Goal: Transaction & Acquisition: Purchase product/service

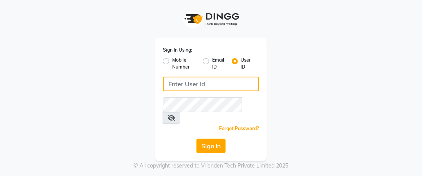
click at [185, 86] on input "Username" at bounding box center [211, 83] width 96 height 15
type input "Angel"
click at [196, 138] on button "Sign In" at bounding box center [210, 145] width 29 height 15
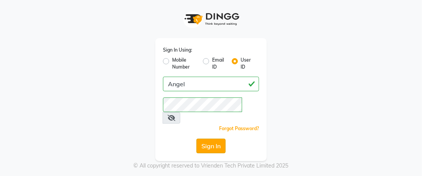
click at [214, 138] on button "Sign In" at bounding box center [210, 145] width 29 height 15
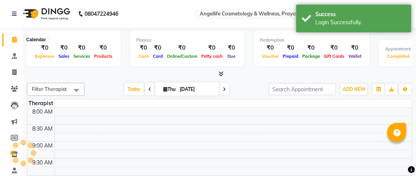
select select "en"
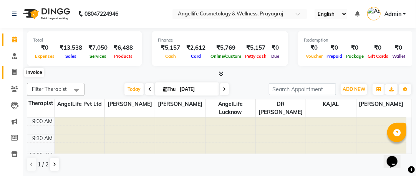
click at [14, 76] on span at bounding box center [14, 72] width 13 height 9
select select "4531"
select select "service"
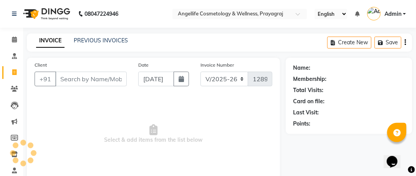
scroll to position [3, 0]
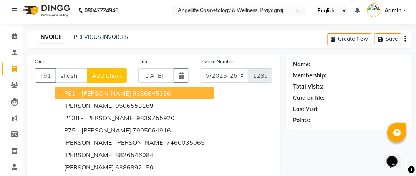
click at [109, 90] on span "P81 - Dr Shashank Kharabanda" at bounding box center [97, 93] width 67 height 8
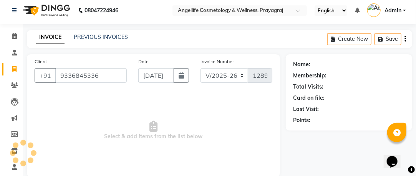
type input "9336845336"
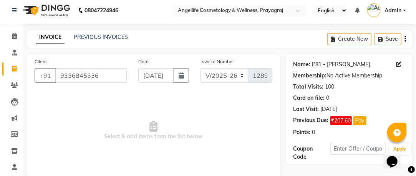
click at [340, 63] on link "P81 - Dr Shashank Kharabanda" at bounding box center [341, 64] width 58 height 8
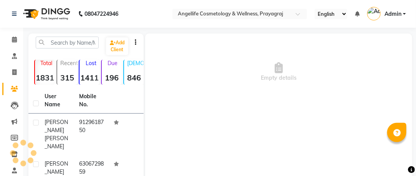
select select "en"
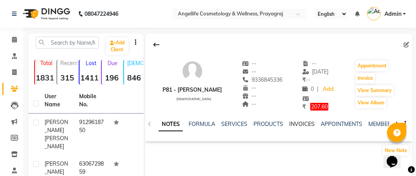
click at [302, 123] on link "INVOICES" at bounding box center [302, 123] width 25 height 7
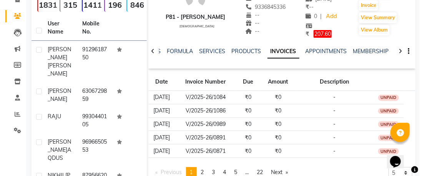
scroll to position [88, 0]
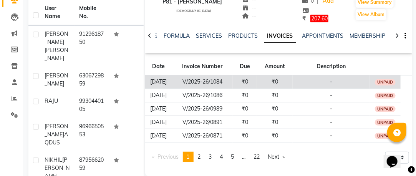
click at [244, 80] on td "₹0" at bounding box center [245, 81] width 24 height 13
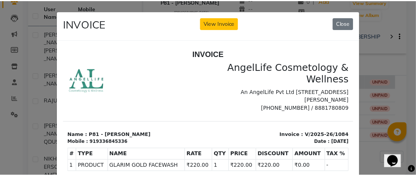
scroll to position [0, 0]
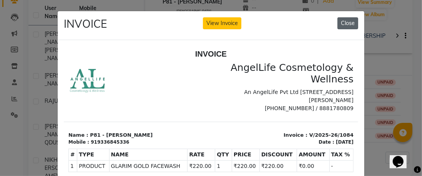
click at [348, 25] on button "Close" at bounding box center [347, 23] width 21 height 12
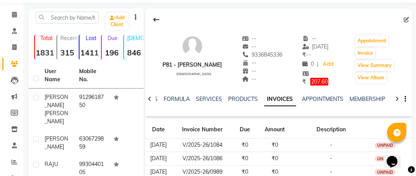
scroll to position [18, 0]
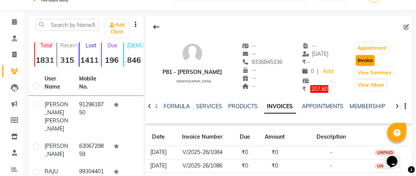
click at [373, 61] on button "Invoice" at bounding box center [365, 60] width 19 height 11
select select "service"
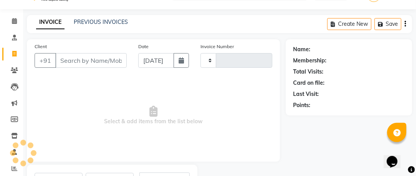
scroll to position [55, 0]
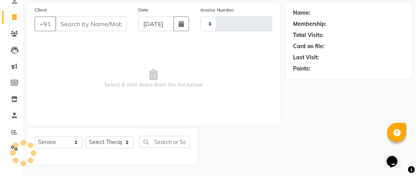
type input "1289"
select select "4531"
type input "9336845336"
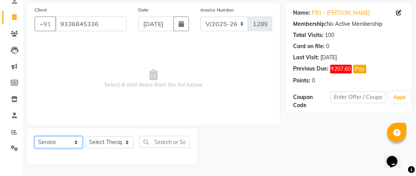
click at [75, 141] on select "Select Service Product Membership Package Voucher Prepaid Gift Card" at bounding box center [59, 142] width 48 height 12
select select "product"
click at [35, 136] on select "Select Service Product Membership Package Voucher Prepaid Gift Card" at bounding box center [59, 142] width 48 height 12
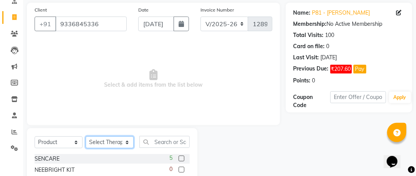
click at [103, 143] on select "Select Therapist AngelLife Lucknow AngelLife Pvt Ltd DR [PERSON_NAME] [PERSON_N…" at bounding box center [110, 142] width 48 height 12
select select "26653"
click at [86, 136] on select "Select Therapist AngelLife Lucknow AngelLife Pvt Ltd DR [PERSON_NAME] [PERSON_N…" at bounding box center [110, 142] width 48 height 12
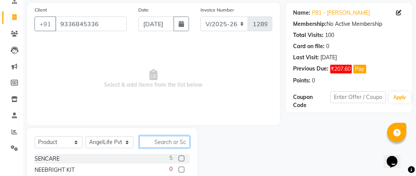
click at [162, 143] on input "text" at bounding box center [164, 142] width 50 height 12
type input "al cl"
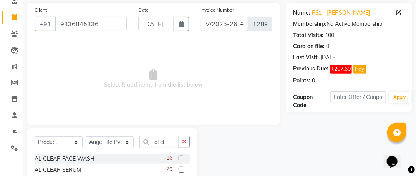
click at [182, 156] on label at bounding box center [182, 158] width 6 height 6
click at [182, 156] on input "checkbox" at bounding box center [181, 158] width 5 height 5
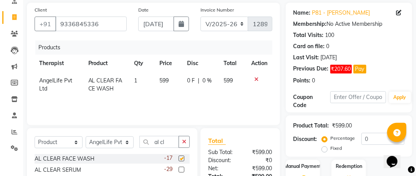
checkbox input "false"
click at [166, 139] on input "al cl" at bounding box center [159, 142] width 40 height 12
type input "a"
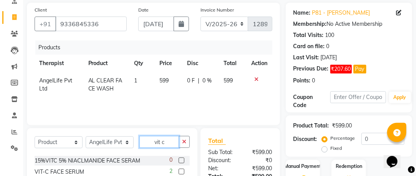
scroll to position [23, 0]
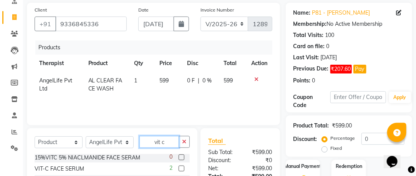
type input "vit c"
click at [179, 167] on label at bounding box center [182, 168] width 6 height 6
click at [179, 167] on input "checkbox" at bounding box center [181, 168] width 5 height 5
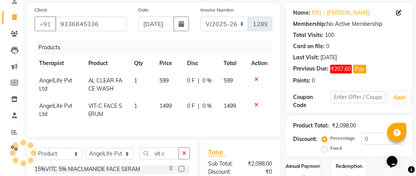
checkbox input "false"
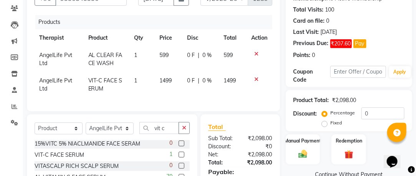
scroll to position [81, 0]
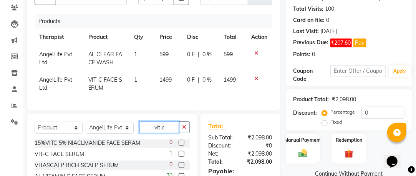
click at [170, 133] on input "vit c" at bounding box center [159, 127] width 40 height 12
type input "v"
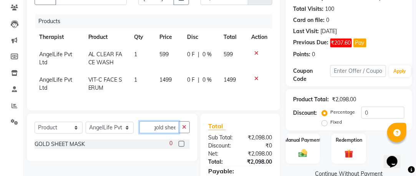
scroll to position [0, 3]
type input "gold sheet"
click at [180, 146] on label at bounding box center [182, 144] width 6 height 6
click at [180, 146] on input "checkbox" at bounding box center [181, 143] width 5 height 5
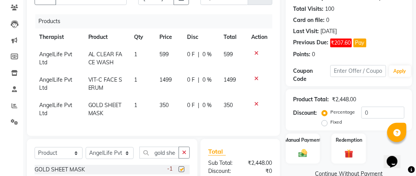
checkbox input "false"
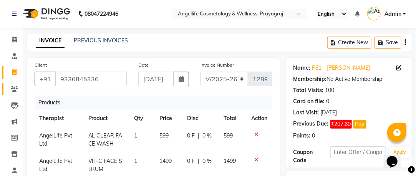
click at [15, 90] on icon at bounding box center [14, 89] width 7 height 6
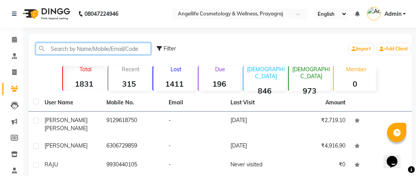
click at [102, 46] on input "text" at bounding box center [93, 49] width 115 height 12
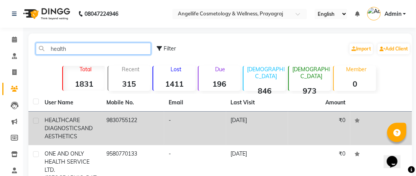
type input "health"
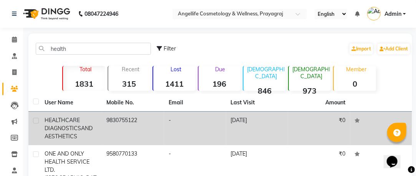
click at [146, 127] on td "9830755122" at bounding box center [133, 127] width 62 height 33
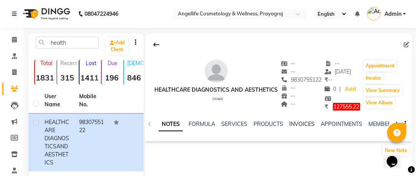
click at [294, 123] on link "INVOICES" at bounding box center [302, 123] width 25 height 7
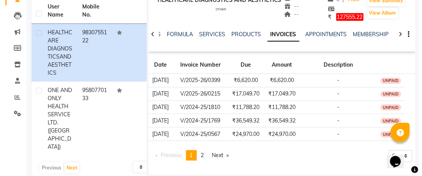
scroll to position [100, 0]
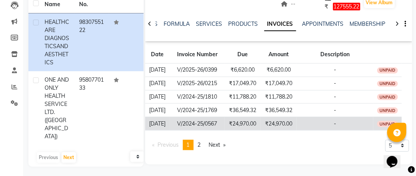
click at [266, 126] on td "₹24,970.00" at bounding box center [279, 123] width 36 height 13
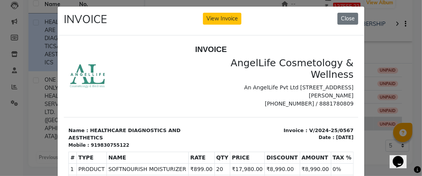
scroll to position [0, 0]
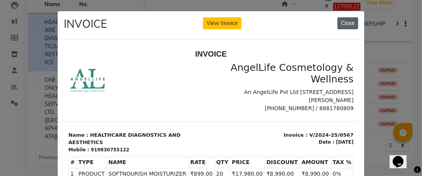
click at [350, 22] on button "Close" at bounding box center [347, 23] width 21 height 12
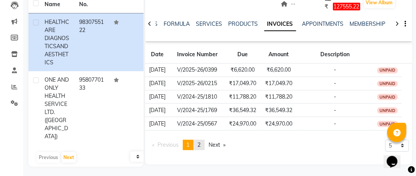
click at [201, 143] on span "2" at bounding box center [199, 144] width 3 height 7
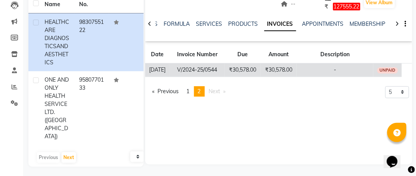
click at [275, 71] on td "₹30,578.00" at bounding box center [279, 69] width 36 height 13
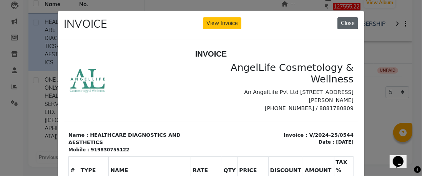
click at [346, 21] on button "Close" at bounding box center [347, 23] width 21 height 12
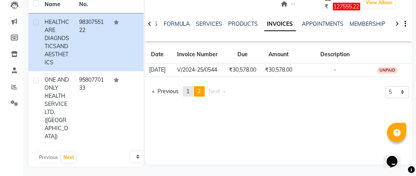
click at [189, 89] on span "1" at bounding box center [188, 91] width 3 height 7
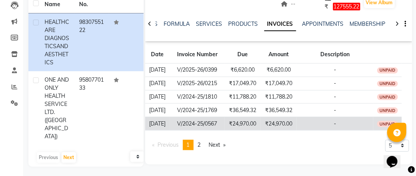
click at [247, 124] on td "₹24,970.00" at bounding box center [243, 123] width 36 height 13
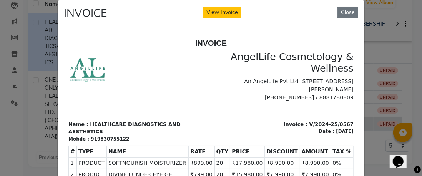
scroll to position [12, 0]
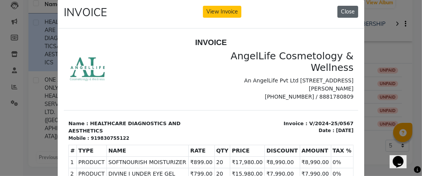
click at [340, 12] on button "Close" at bounding box center [347, 12] width 21 height 12
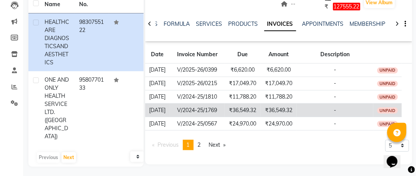
click at [225, 104] on td "V/2024-25/1769" at bounding box center [196, 109] width 55 height 13
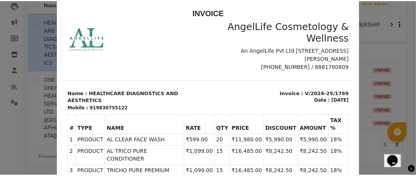
scroll to position [0, 0]
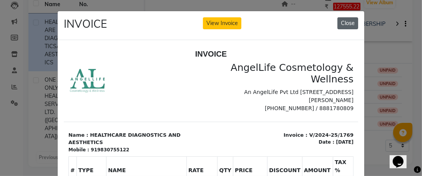
click at [347, 23] on button "Close" at bounding box center [347, 23] width 21 height 12
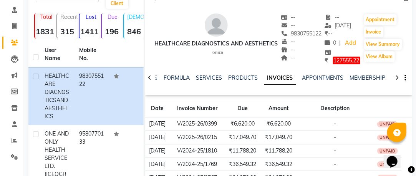
scroll to position [43, 0]
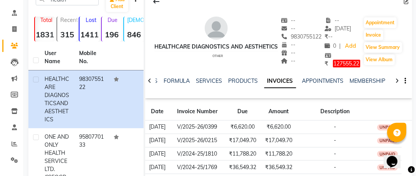
click at [15, 45] on icon at bounding box center [14, 46] width 7 height 6
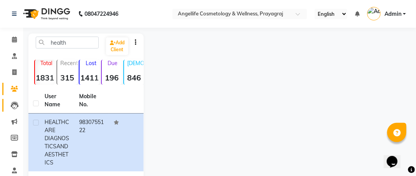
click at [16, 108] on icon at bounding box center [15, 105] width 8 height 8
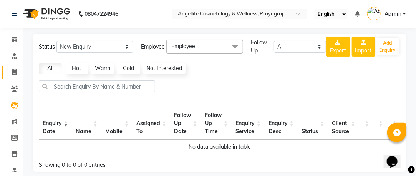
click at [14, 71] on icon at bounding box center [14, 72] width 4 height 6
select select "service"
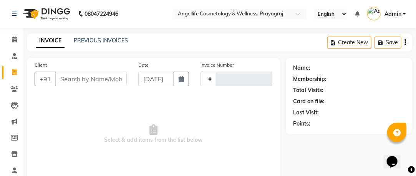
scroll to position [3, 0]
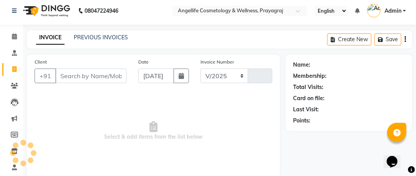
select select "4531"
type input "1289"
click at [12, 53] on icon at bounding box center [14, 53] width 5 height 6
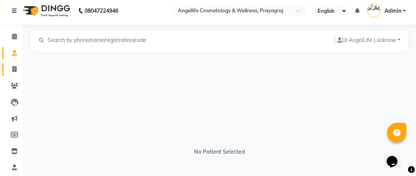
click at [13, 71] on icon at bounding box center [14, 69] width 4 height 6
select select "service"
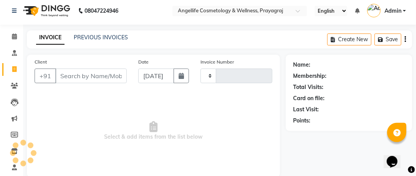
scroll to position [55, 0]
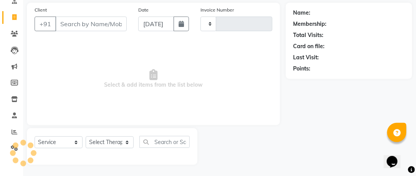
type input "1289"
select select "4531"
click at [81, 22] on input "Client" at bounding box center [90, 24] width 71 height 15
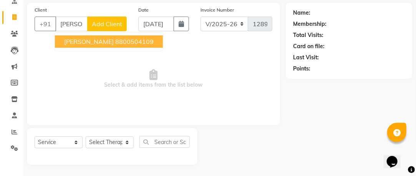
click at [115, 40] on ngb-highlight "8800504109" at bounding box center [134, 42] width 38 height 8
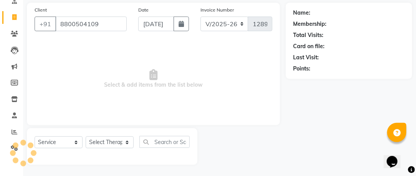
type input "8800504109"
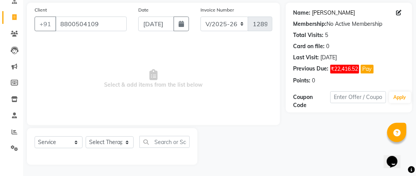
click at [335, 12] on link "Nishit Singh" at bounding box center [333, 13] width 43 height 8
click at [320, 12] on link "Nishit Singh" at bounding box center [333, 13] width 43 height 8
click at [325, 13] on link "Nishit Singh" at bounding box center [333, 13] width 43 height 8
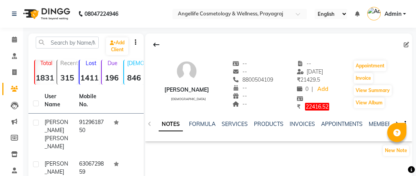
scroll to position [57, 0]
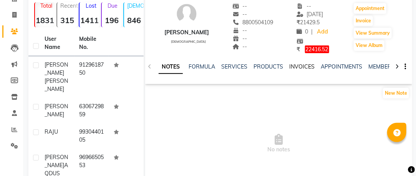
click at [303, 66] on link "INVOICES" at bounding box center [302, 66] width 25 height 7
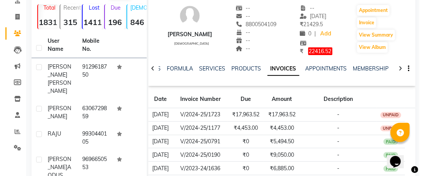
scroll to position [56, 0]
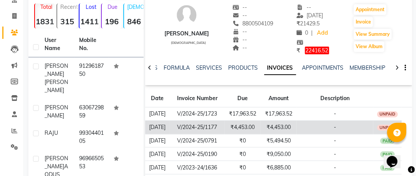
click at [250, 127] on td "₹4,453.00" at bounding box center [243, 126] width 36 height 13
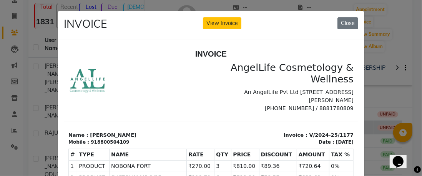
scroll to position [6, 0]
click at [225, 22] on button "View Invoice" at bounding box center [222, 23] width 38 height 12
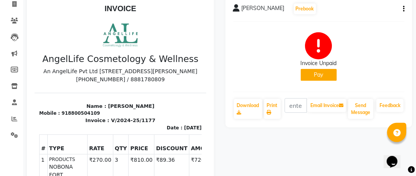
scroll to position [67, 0]
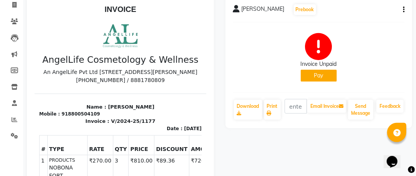
click at [320, 76] on button "Pay" at bounding box center [319, 76] width 36 height 12
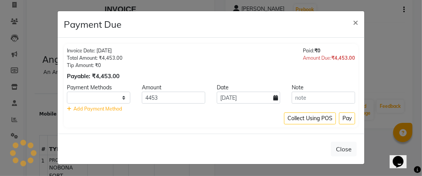
select select "1"
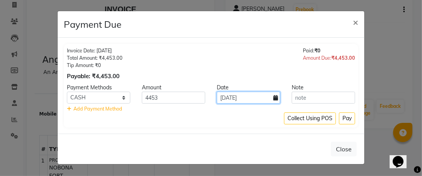
click at [255, 97] on input "[DATE]" at bounding box center [248, 97] width 63 height 12
select select "9"
select select "2025"
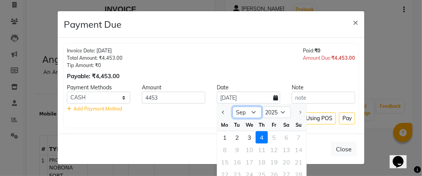
click at [255, 111] on select "Jan Feb Mar Apr May Jun Jul Aug Sep" at bounding box center [246, 112] width 29 height 12
select select "2"
click at [232, 106] on select "Jan Feb Mar Apr May Jun Jul Aug Sep" at bounding box center [246, 112] width 29 height 12
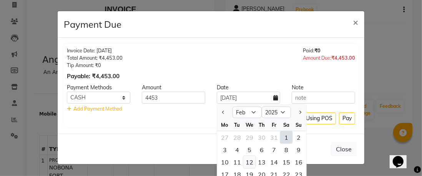
click at [248, 159] on div "12" at bounding box center [249, 162] width 12 height 12
type input "12-02-2025"
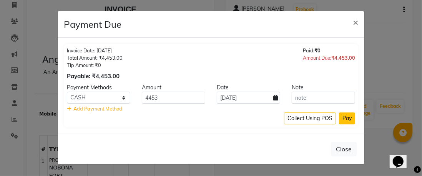
click at [344, 116] on button "Pay" at bounding box center [347, 118] width 16 height 12
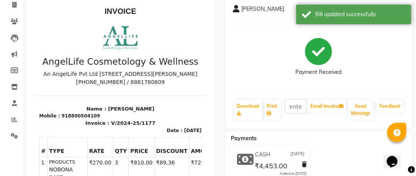
scroll to position [0, 0]
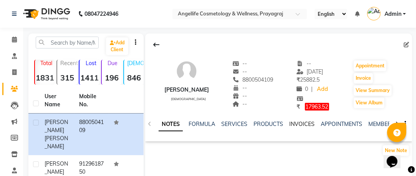
click at [298, 124] on link "INVOICES" at bounding box center [302, 123] width 25 height 7
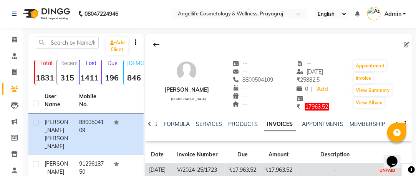
click at [252, 167] on td "₹17,963.52" at bounding box center [243, 169] width 36 height 13
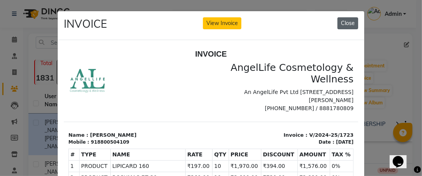
click at [349, 23] on button "Close" at bounding box center [347, 23] width 21 height 12
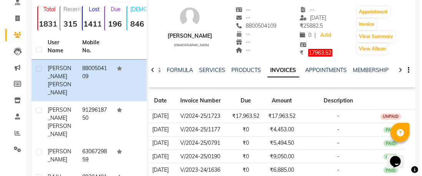
scroll to position [54, 0]
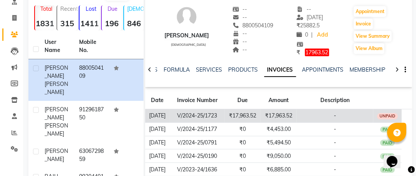
click at [271, 116] on td "₹17,963.52" at bounding box center [279, 115] width 36 height 13
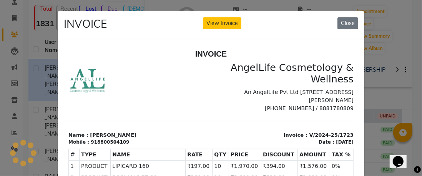
scroll to position [0, 0]
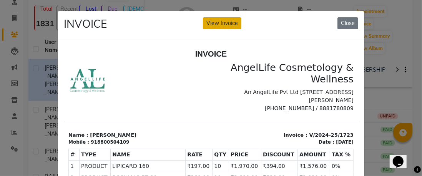
click at [225, 23] on button "View Invoice" at bounding box center [222, 23] width 38 height 12
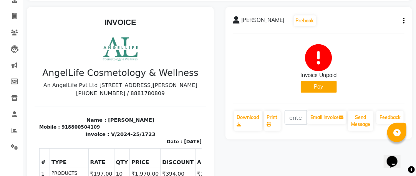
scroll to position [59, 0]
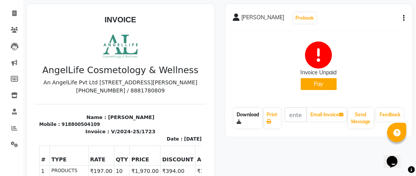
click at [249, 118] on link "Download" at bounding box center [248, 118] width 28 height 20
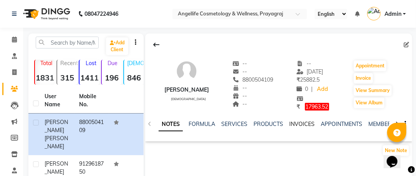
click at [303, 123] on link "INVOICES" at bounding box center [302, 123] width 25 height 7
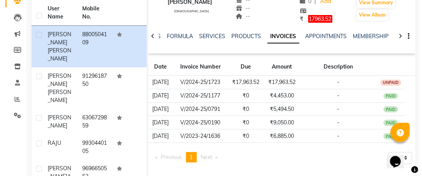
scroll to position [89, 0]
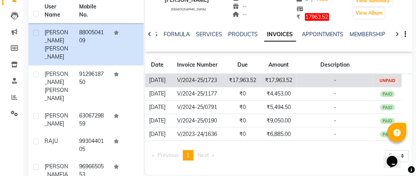
click at [233, 83] on td "₹17,963.52" at bounding box center [243, 79] width 36 height 13
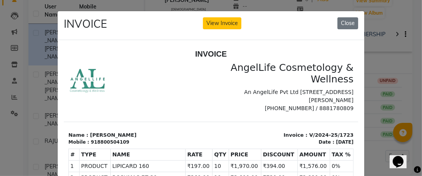
scroll to position [0, 0]
click at [219, 24] on button "View Invoice" at bounding box center [222, 23] width 38 height 12
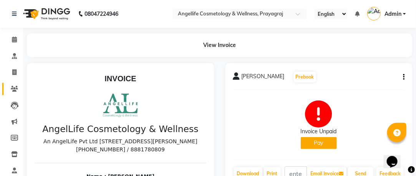
click at [12, 88] on icon at bounding box center [14, 89] width 7 height 6
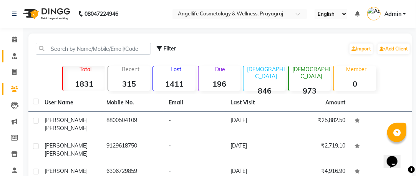
click at [16, 58] on icon at bounding box center [14, 56] width 5 height 6
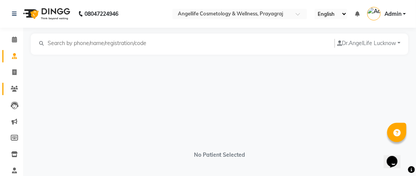
click at [16, 91] on span at bounding box center [14, 88] width 13 height 9
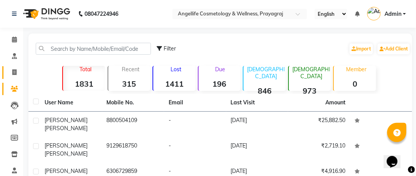
click at [14, 72] on icon at bounding box center [14, 72] width 4 height 6
select select "service"
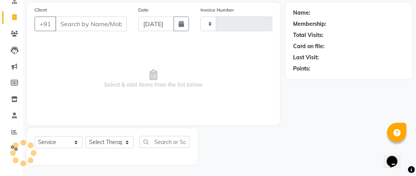
type input "1289"
select select "4531"
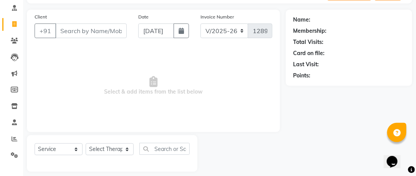
scroll to position [44, 0]
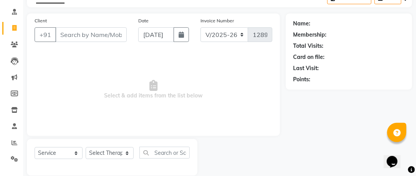
click at [81, 34] on input "Client" at bounding box center [90, 34] width 71 height 15
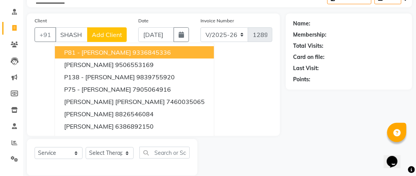
click at [131, 51] on span "P81 - [PERSON_NAME]" at bounding box center [97, 52] width 67 height 8
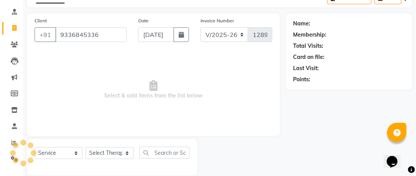
type input "9336845336"
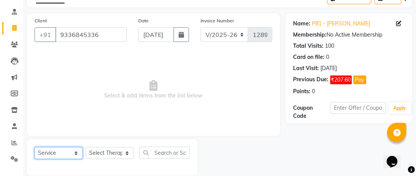
click at [76, 152] on select "Select Service Product Membership Package Voucher Prepaid Gift Card" at bounding box center [59, 153] width 48 height 12
select select "product"
click at [35, 147] on select "Select Service Product Membership Package Voucher Prepaid Gift Card" at bounding box center [59, 153] width 48 height 12
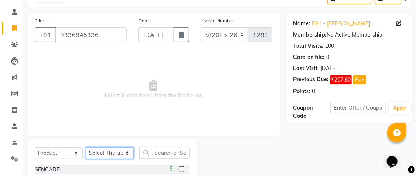
click at [106, 153] on select "Select Therapist AngelLife Lucknow AngelLife Pvt Ltd DR [PERSON_NAME] [PERSON_N…" at bounding box center [110, 153] width 48 height 12
select select "26653"
click at [86, 147] on select "Select Therapist AngelLife Lucknow AngelLife Pvt Ltd DR [PERSON_NAME] [PERSON_N…" at bounding box center [110, 153] width 48 height 12
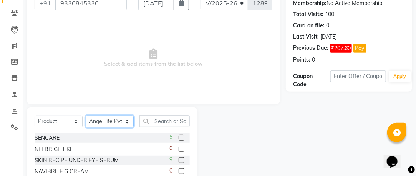
scroll to position [75, 0]
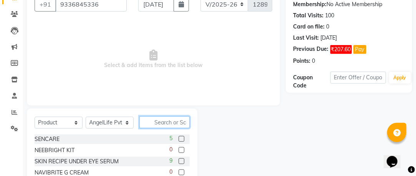
click at [166, 124] on input "text" at bounding box center [164, 122] width 50 height 12
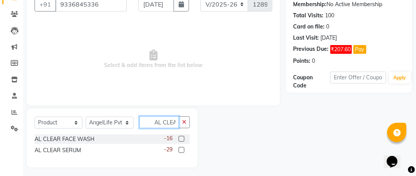
type input "AL CLEA"
click at [181, 138] on label at bounding box center [182, 139] width 6 height 6
click at [181, 138] on input "checkbox" at bounding box center [181, 138] width 5 height 5
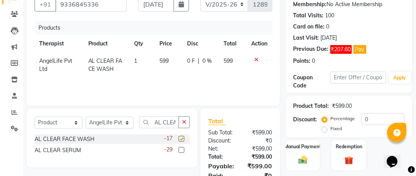
checkbox input "false"
click at [138, 60] on td "1" at bounding box center [141, 64] width 25 height 25
select select "26653"
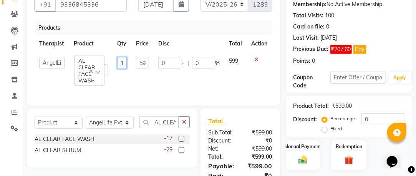
click at [123, 63] on input "1" at bounding box center [122, 63] width 10 height 12
type input "10"
click at [156, 80] on div "Products Therapist Product Qty Price Disc Total Action AngelLife Lucknow AngelL…" at bounding box center [154, 59] width 238 height 77
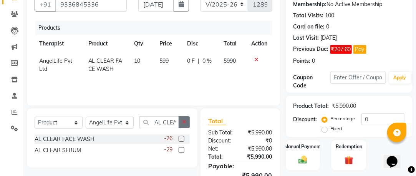
click at [186, 121] on icon "button" at bounding box center [184, 121] width 4 height 5
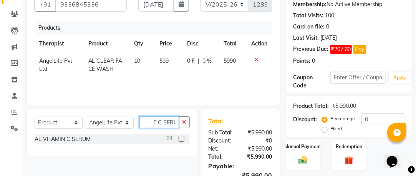
scroll to position [0, 11]
type input "VIT C SERUM"
click at [179, 139] on label at bounding box center [182, 139] width 6 height 6
click at [179, 139] on input "checkbox" at bounding box center [181, 138] width 5 height 5
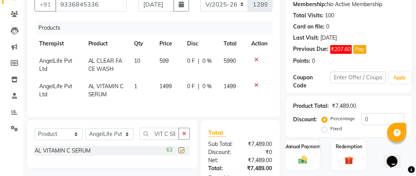
checkbox input "false"
click at [138, 85] on td "1" at bounding box center [141, 90] width 25 height 25
select select "26653"
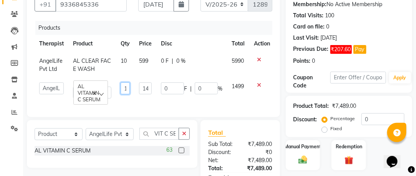
click at [126, 87] on input "1" at bounding box center [125, 88] width 9 height 12
type input "5"
click at [134, 99] on tr "AngelLife Lucknow AngelLife Pvt Ltd DR [PERSON_NAME] [PERSON_NAME] [PERSON_NAME…" at bounding box center [155, 90] width 240 height 25
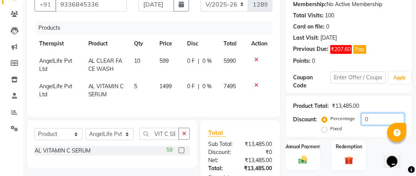
click at [363, 116] on input "0" at bounding box center [382, 119] width 43 height 12
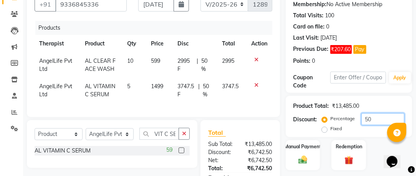
type input "50"
click at [369, 159] on div "Manual Payment Redemption" at bounding box center [349, 155] width 138 height 30
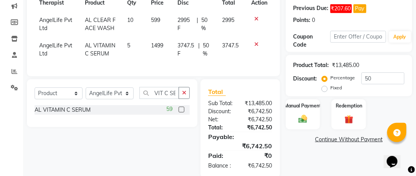
scroll to position [141, 0]
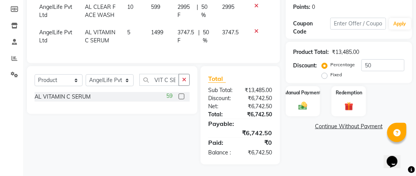
click at [332, 122] on link "Continue Without Payment" at bounding box center [348, 126] width 123 height 8
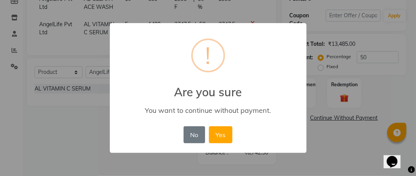
scroll to position [133, 0]
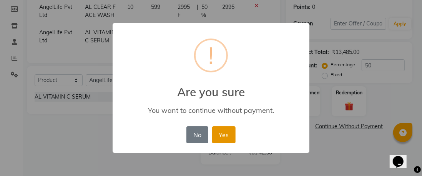
click at [219, 137] on button "Yes" at bounding box center [223, 134] width 23 height 17
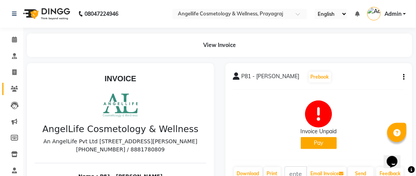
click at [11, 89] on icon at bounding box center [14, 89] width 7 height 6
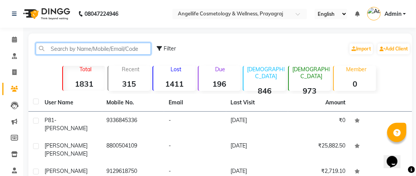
click at [88, 47] on input "text" at bounding box center [93, 49] width 115 height 12
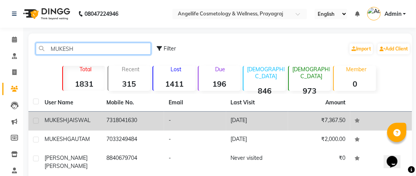
type input "MUKESH"
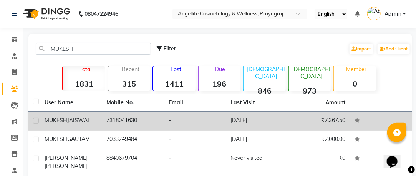
click at [123, 125] on td "7318041630" at bounding box center [133, 120] width 62 height 19
